Goal: Information Seeking & Learning: Learn about a topic

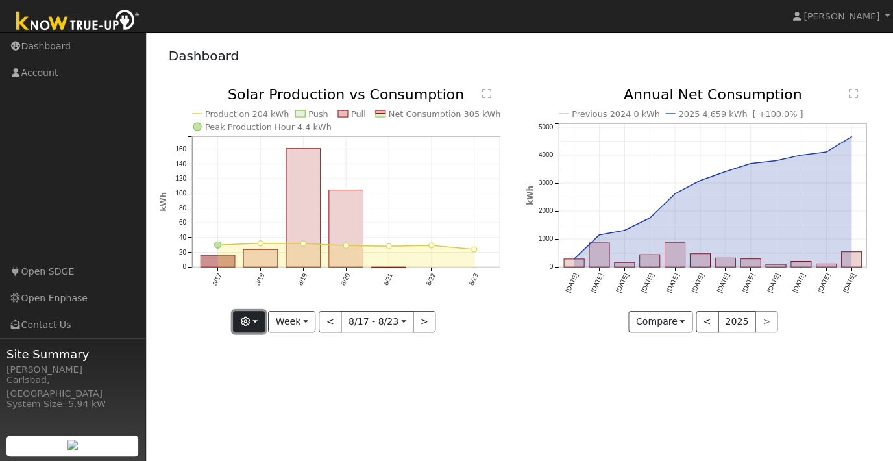
click at [245, 322] on icon "button" at bounding box center [245, 321] width 9 height 9
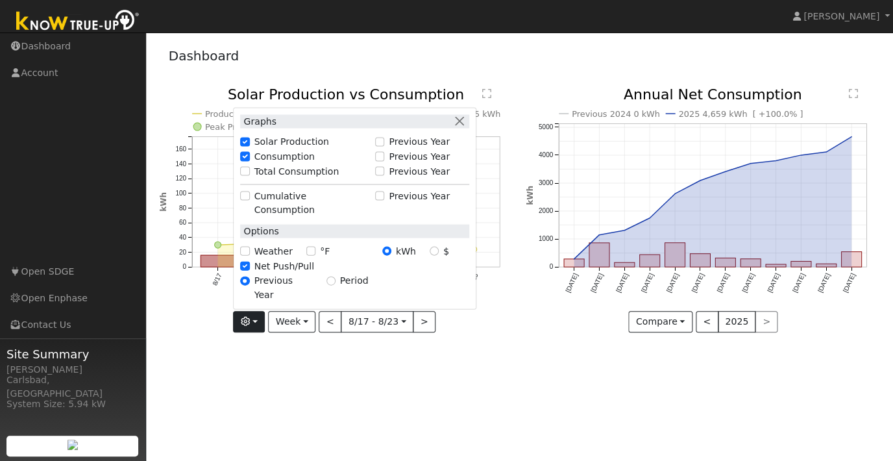
click at [214, 313] on icon "Production 204 kWh Push Pull Net Consumption 305 kWh Peak Production Hour 4.4 k…" at bounding box center [336, 209] width 353 height 243
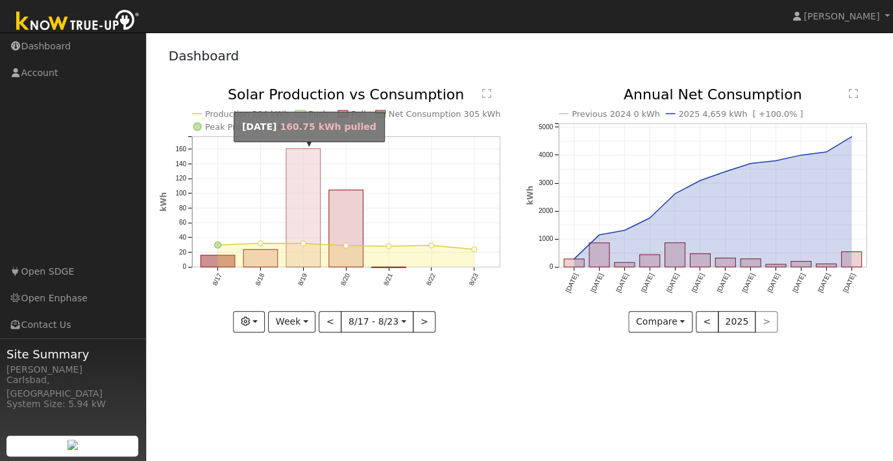
click at [299, 256] on rect "onclick=""" at bounding box center [303, 208] width 34 height 118
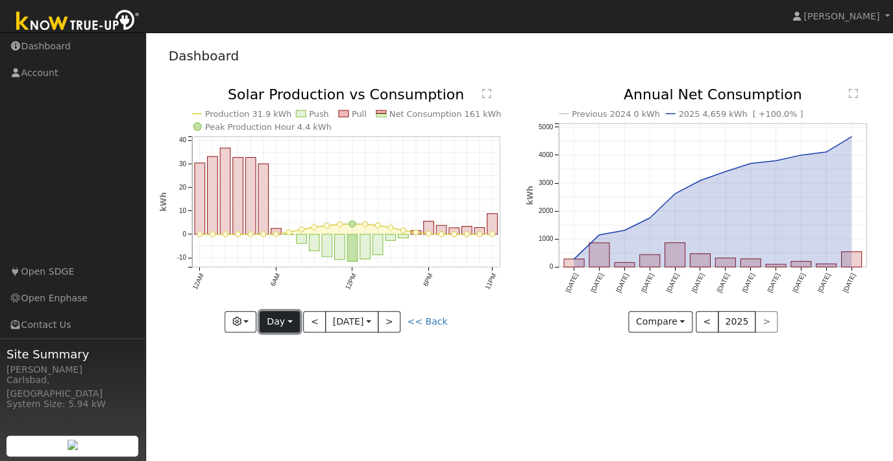
click at [286, 320] on button "Day" at bounding box center [280, 322] width 40 height 22
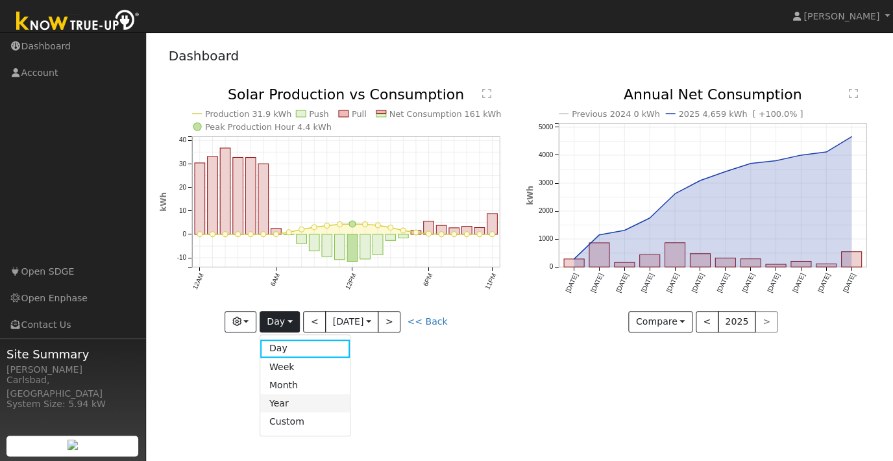
click at [299, 399] on link "Year" at bounding box center [305, 403] width 90 height 18
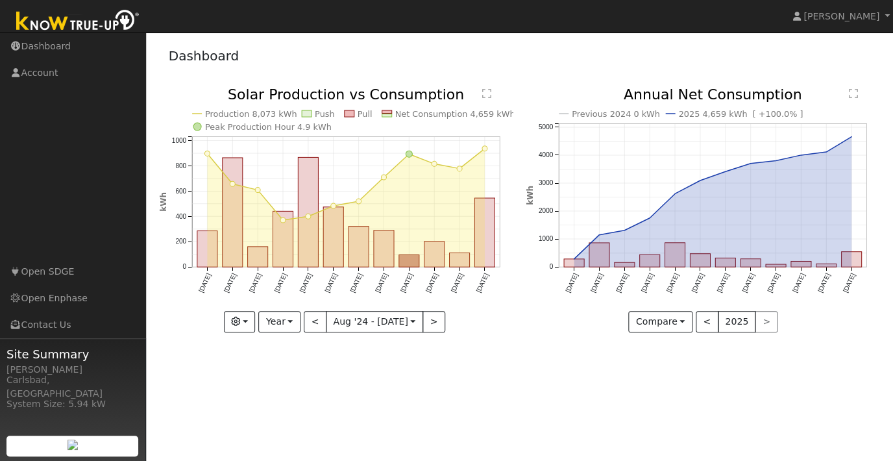
click at [490, 92] on text "" at bounding box center [486, 93] width 9 height 10
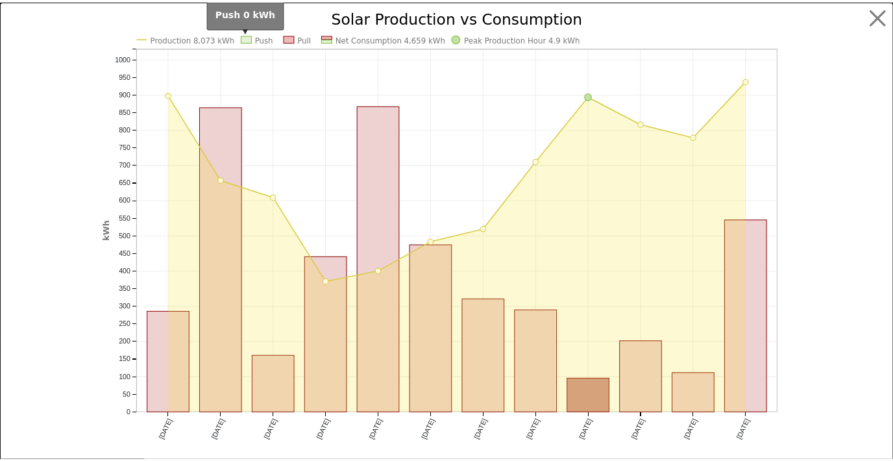
scroll to position [9, 0]
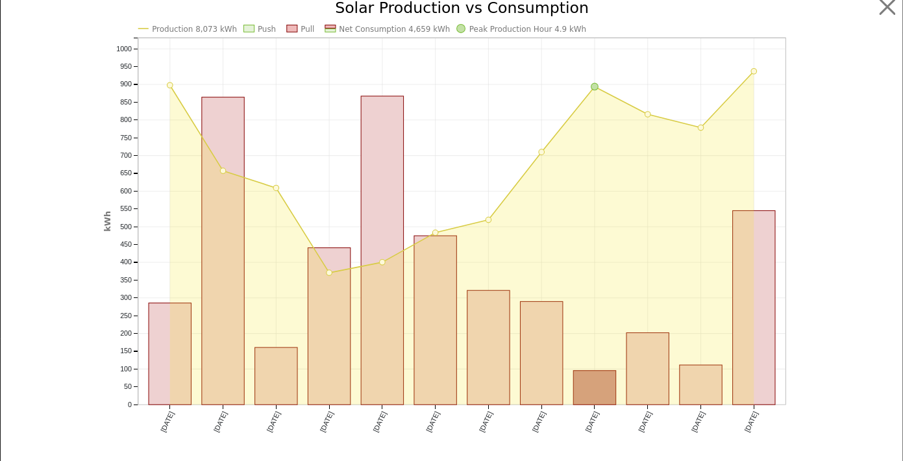
click at [244, 30] on rect at bounding box center [249, 28] width 10 height 7
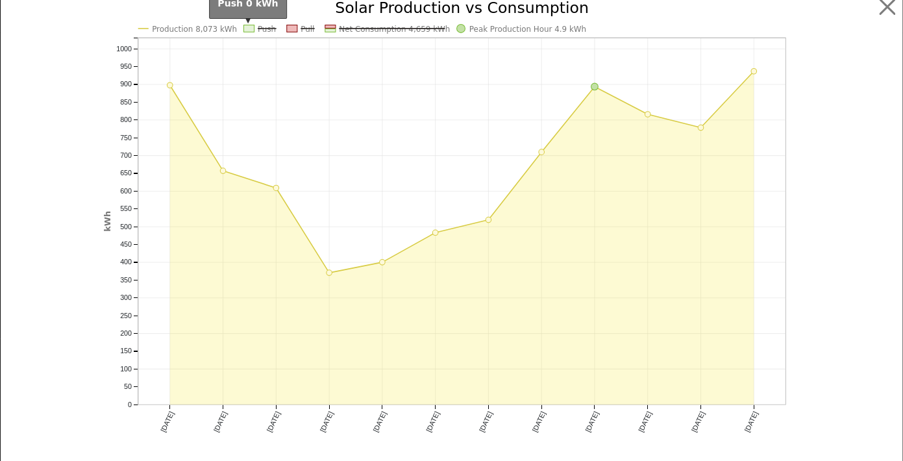
click at [244, 30] on rect at bounding box center [249, 28] width 10 height 7
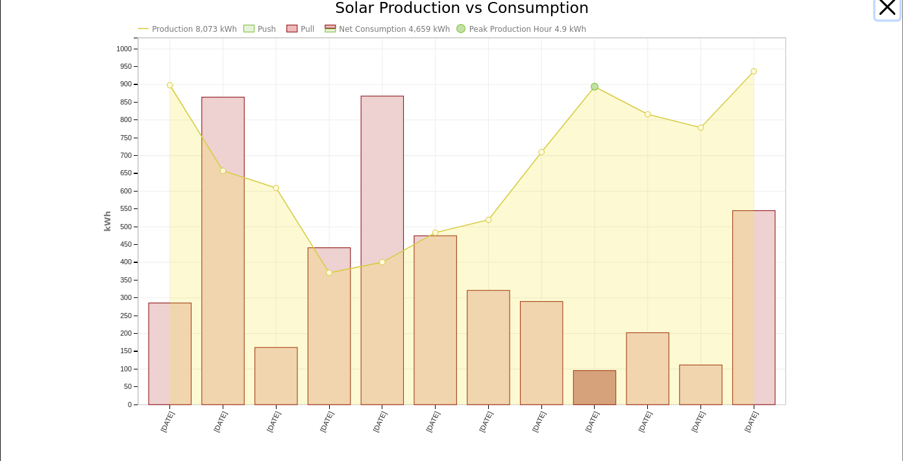
click at [886, 9] on button "button" at bounding box center [887, 7] width 25 height 25
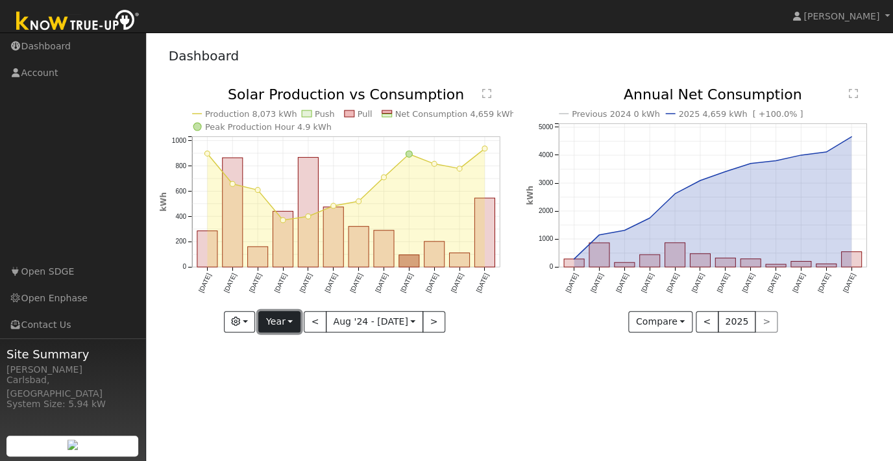
click at [278, 327] on button "Year" at bounding box center [279, 322] width 42 height 22
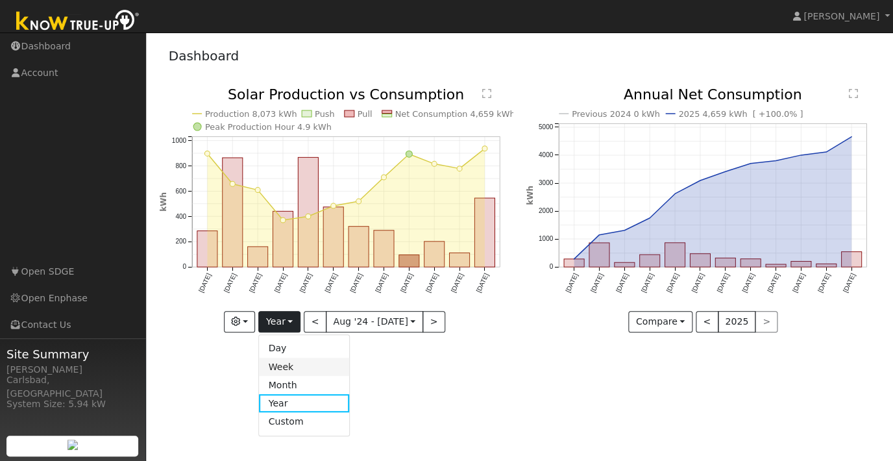
click at [278, 366] on link "Week" at bounding box center [304, 367] width 90 height 18
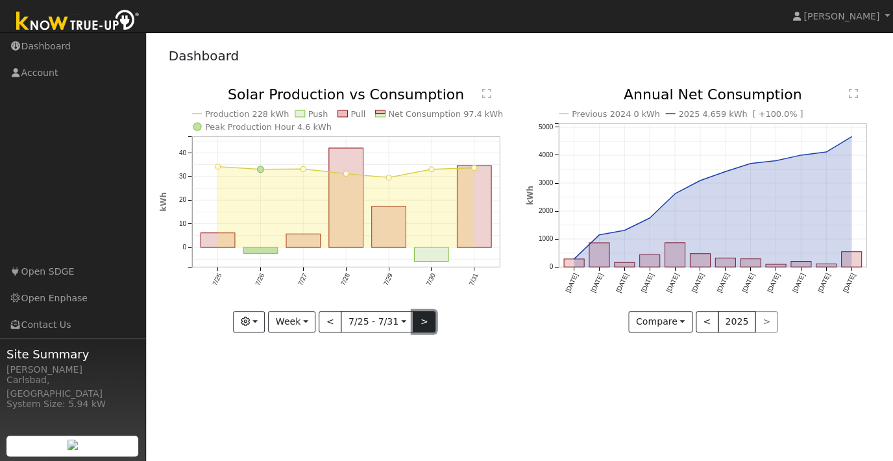
click at [425, 325] on button ">" at bounding box center [424, 322] width 23 height 22
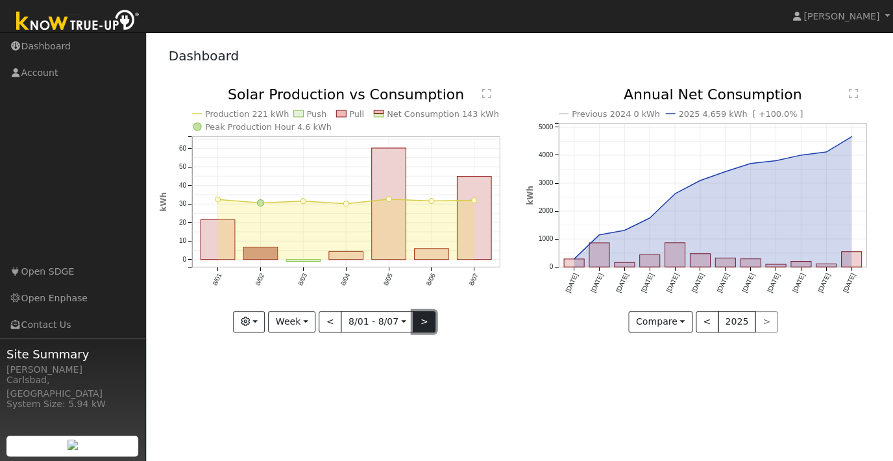
click at [425, 325] on button ">" at bounding box center [424, 322] width 23 height 22
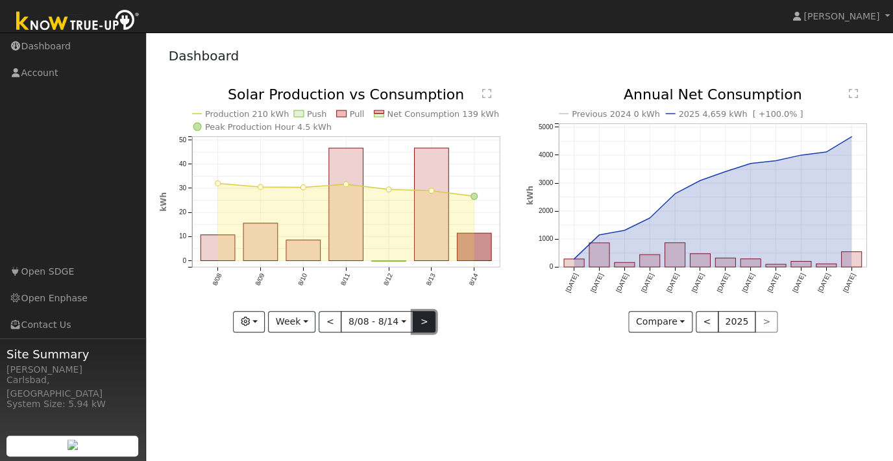
click at [425, 325] on button ">" at bounding box center [424, 322] width 23 height 22
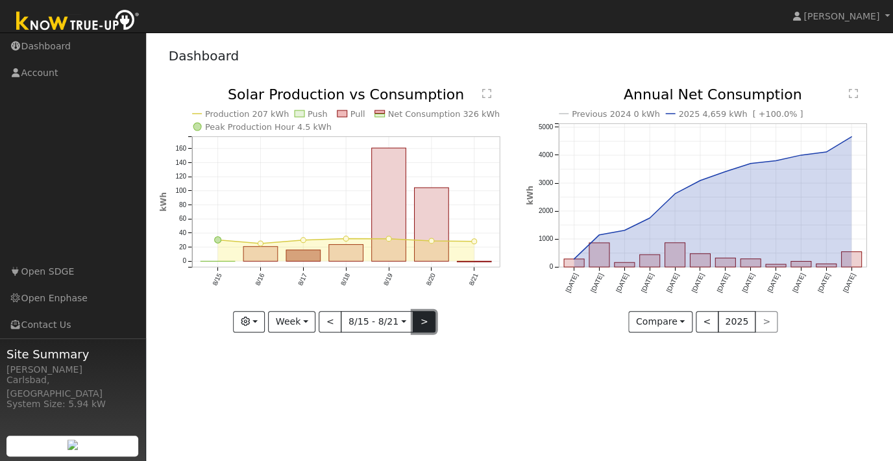
click at [425, 325] on button ">" at bounding box center [424, 322] width 23 height 22
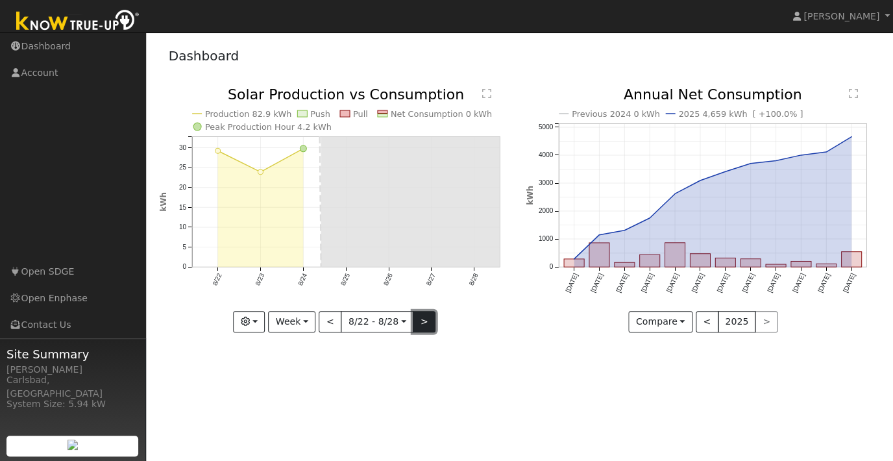
click at [425, 325] on button ">" at bounding box center [424, 322] width 23 height 22
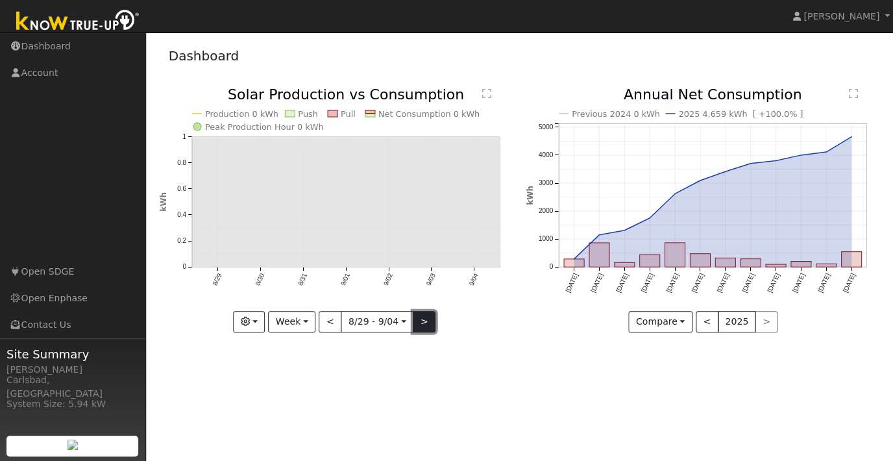
click at [425, 325] on button ">" at bounding box center [424, 322] width 23 height 22
click at [330, 321] on button "<" at bounding box center [330, 322] width 23 height 22
click at [0, 0] on div at bounding box center [0, 0] width 0 height 0
click at [330, 320] on div at bounding box center [336, 210] width 353 height 245
click at [330, 320] on button "<" at bounding box center [330, 322] width 23 height 22
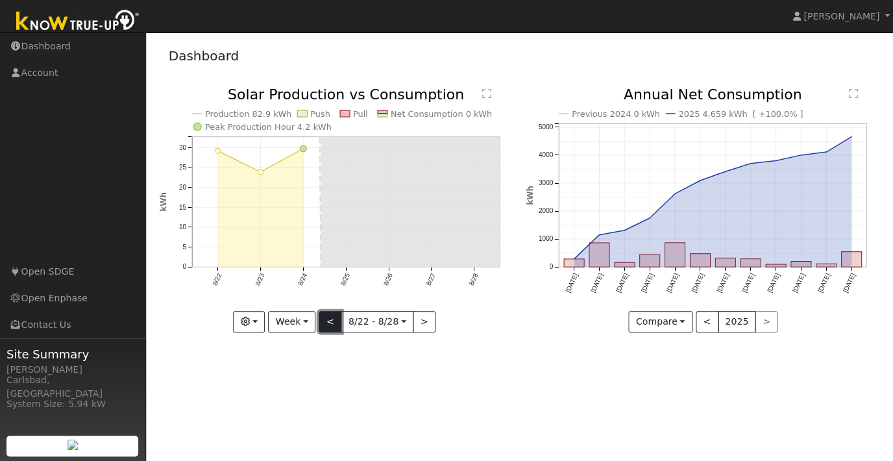
click at [330, 320] on button "<" at bounding box center [330, 322] width 23 height 22
type input "[DATE]"
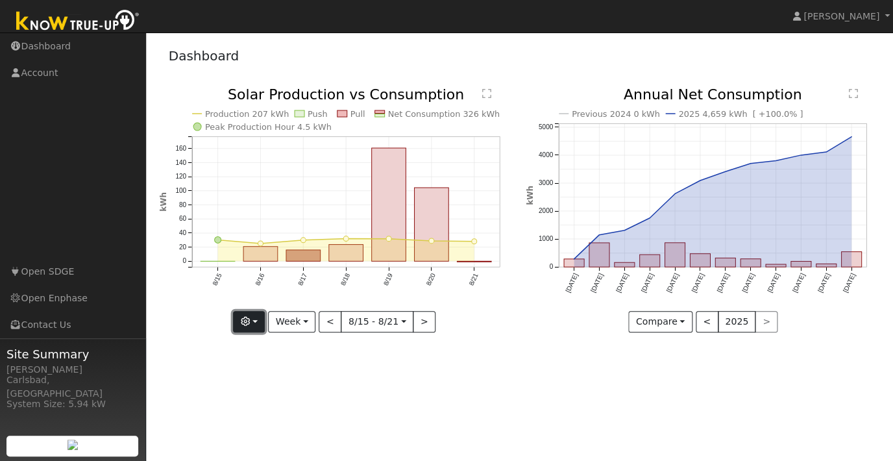
click at [250, 320] on icon "button" at bounding box center [245, 321] width 9 height 9
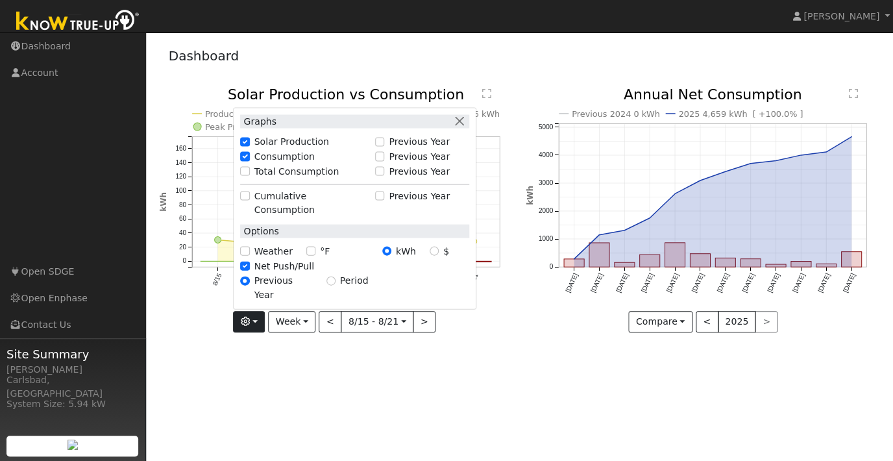
click at [162, 300] on icon "Production 207 kWh Push Pull Net Consumption 326 kWh Peak Production Hour 4.5 k…" at bounding box center [336, 209] width 353 height 243
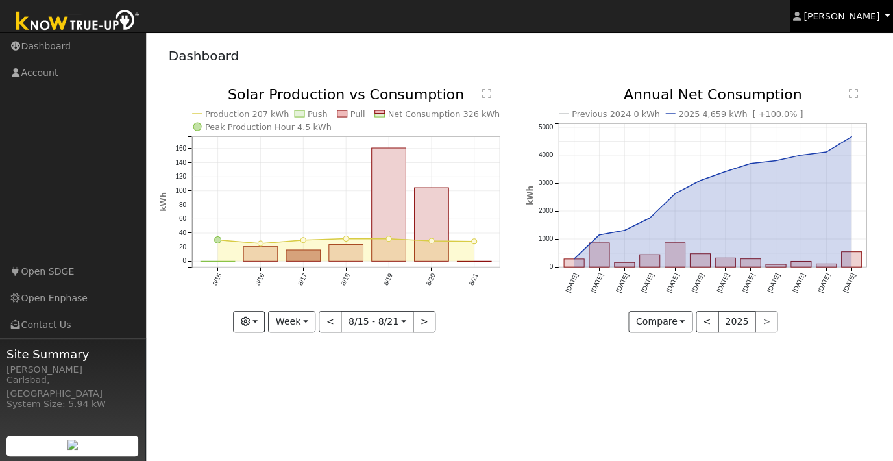
click at [858, 18] on span "[PERSON_NAME]" at bounding box center [841, 16] width 76 height 10
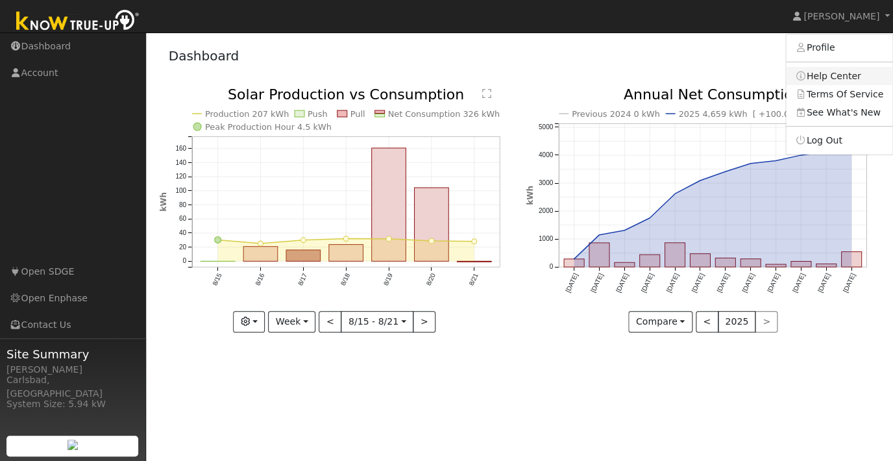
click at [824, 79] on link "Help Center" at bounding box center [839, 76] width 106 height 18
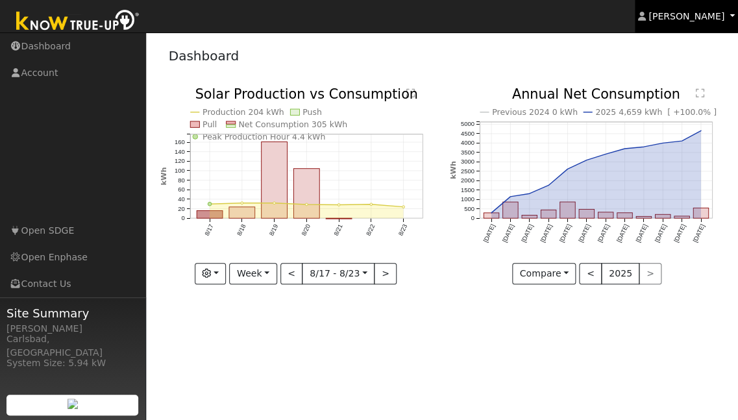
click at [700, 19] on span "[PERSON_NAME]" at bounding box center [686, 16] width 76 height 10
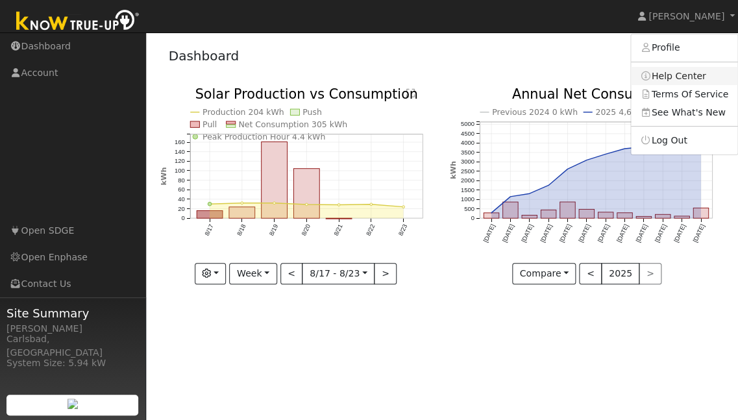
click at [674, 75] on link "Help Center" at bounding box center [684, 76] width 106 height 18
